Goal: Navigation & Orientation: Find specific page/section

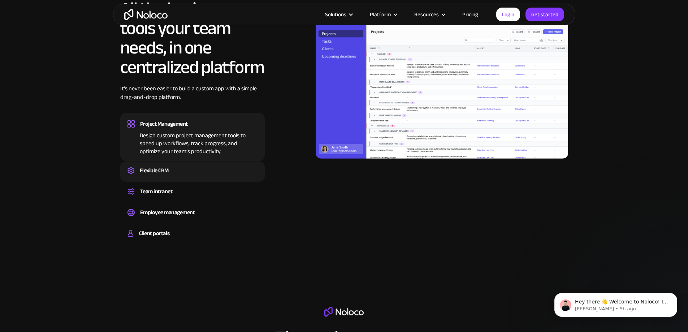
click at [174, 176] on div "Flexible CRM" at bounding box center [192, 170] width 130 height 11
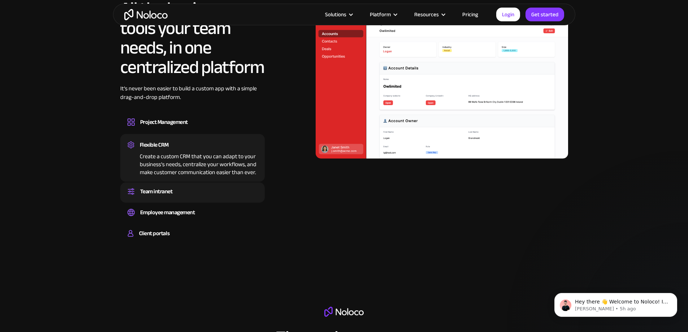
click at [157, 201] on div "Team intranet Set up a central space for your team to collaborate, share inform…" at bounding box center [192, 192] width 144 height 20
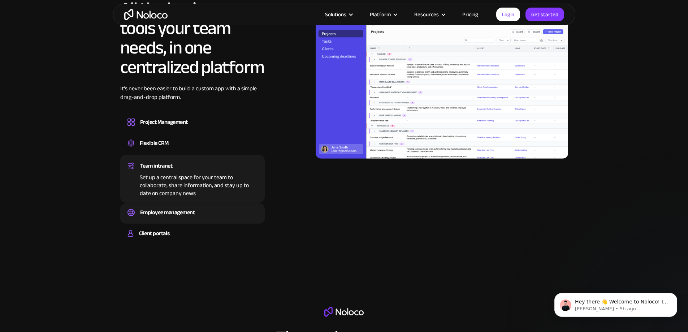
click at [164, 218] on div "Employee management" at bounding box center [167, 212] width 55 height 11
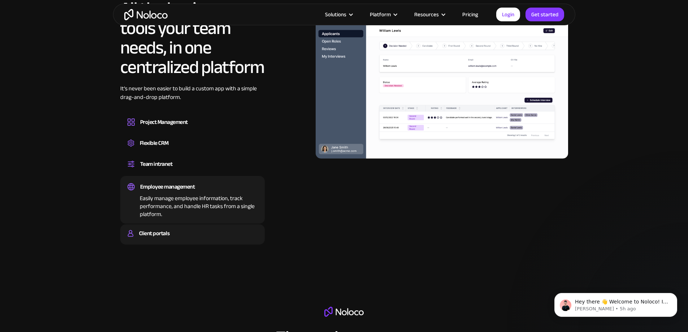
click at [149, 239] on div "Client portals" at bounding box center [154, 233] width 30 height 11
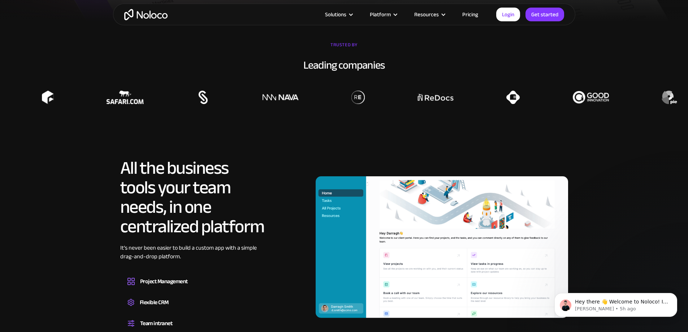
scroll to position [611, 0]
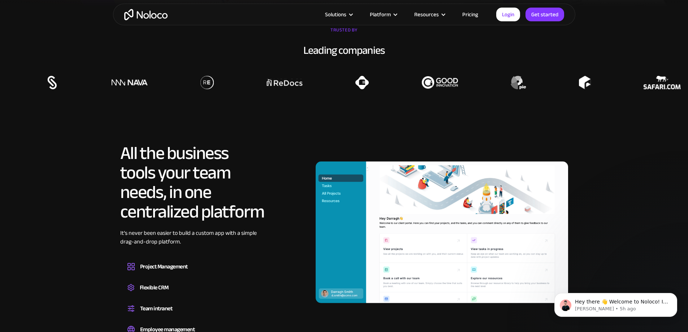
click at [470, 13] on link "Pricing" at bounding box center [470, 14] width 34 height 9
